Goal: Understand process/instructions

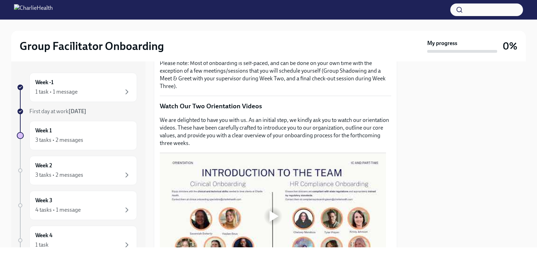
scroll to position [280, 0]
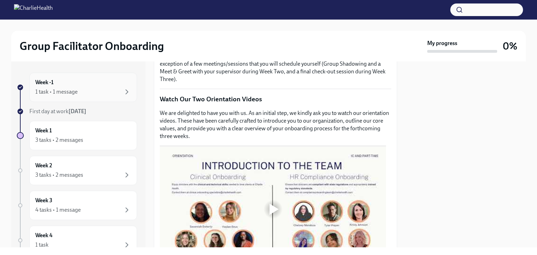
click at [62, 91] on div "1 task • 1 message" at bounding box center [56, 92] width 42 height 8
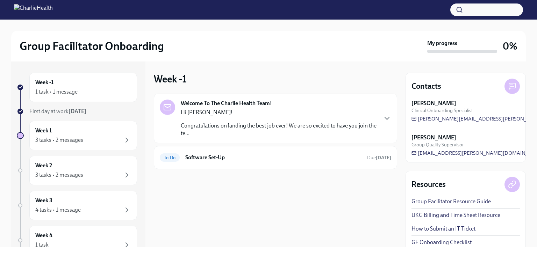
click at [212, 125] on p "Congratulations on landing the best job ever! We are so excited to have you joi…" at bounding box center [279, 129] width 196 height 15
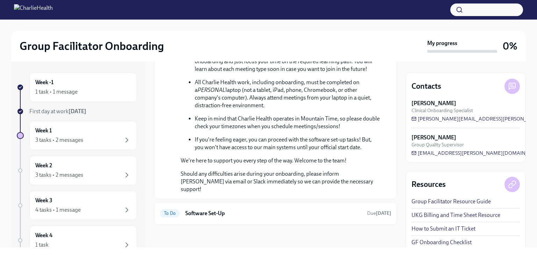
scroll to position [312, 0]
click at [273, 212] on h6 "Software Set-Up" at bounding box center [273, 214] width 176 height 8
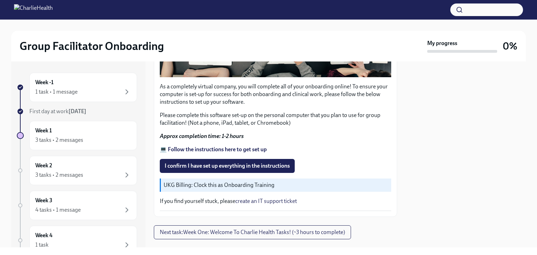
scroll to position [234, 0]
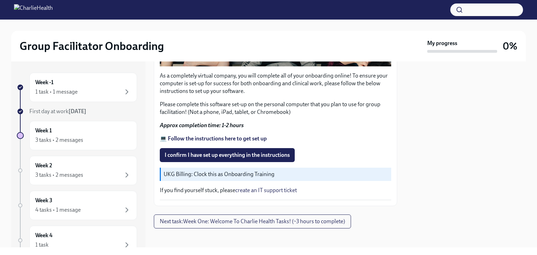
click at [252, 135] on strong "💻 Follow the instructions here to get set up" at bounding box center [213, 138] width 107 height 7
click at [172, 152] on span "I confirm I have set up everything in the instructions" at bounding box center [227, 155] width 125 height 7
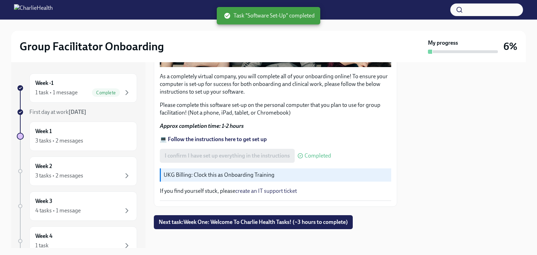
scroll to position [234, 0]
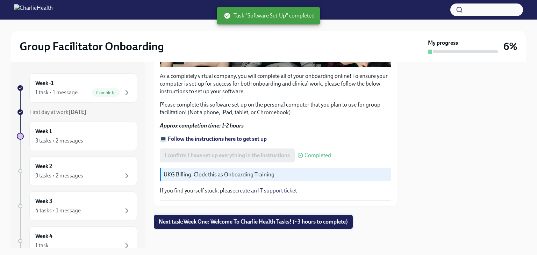
click at [246, 218] on span "Next task : Week One: Welcome To Charlie Health Tasks! (~3 hours to complete)" at bounding box center [253, 221] width 189 height 7
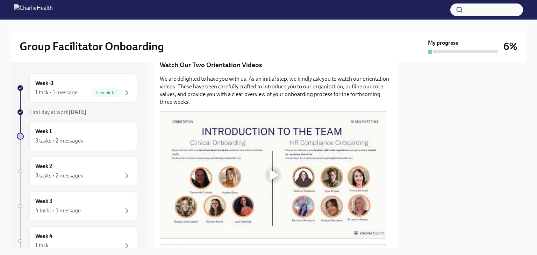
scroll to position [315, 0]
click at [273, 169] on div at bounding box center [273, 174] width 9 height 11
